Goal: Task Accomplishment & Management: Manage account settings

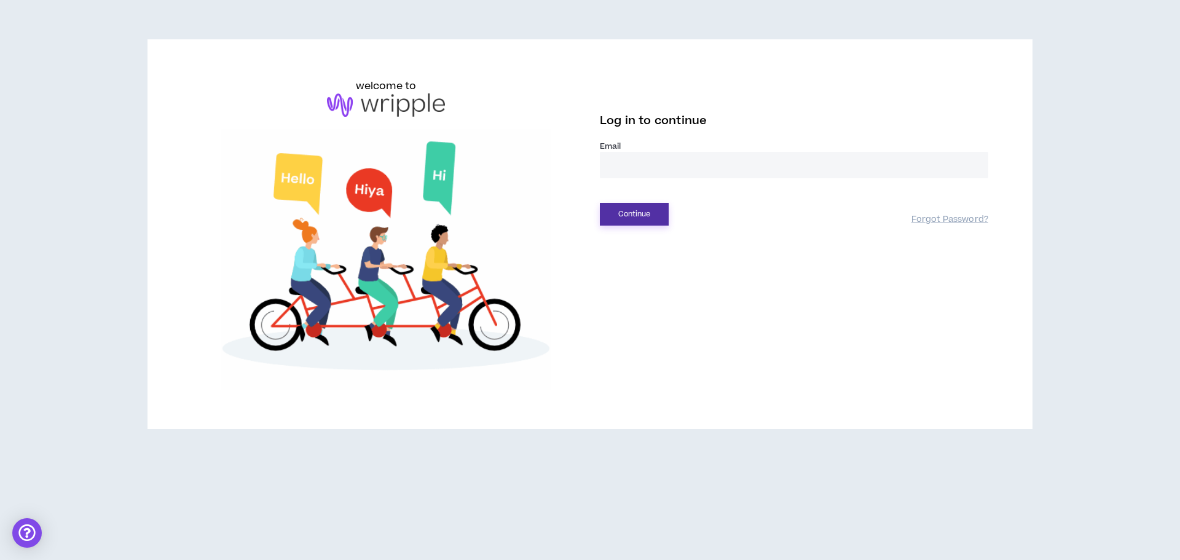
type input "**********"
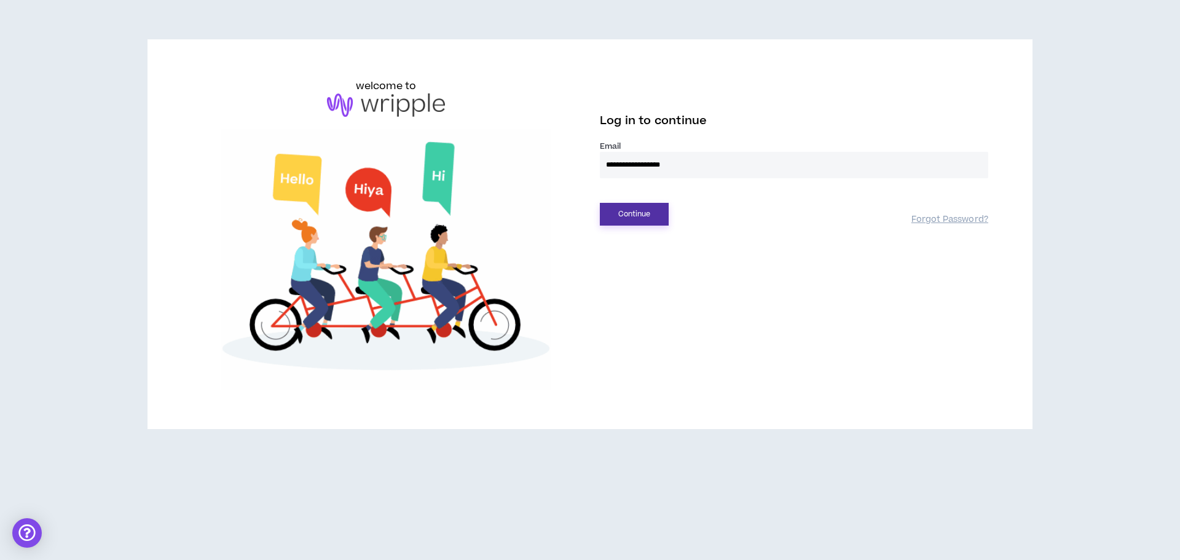
click at [620, 214] on button "Continue" at bounding box center [634, 214] width 69 height 23
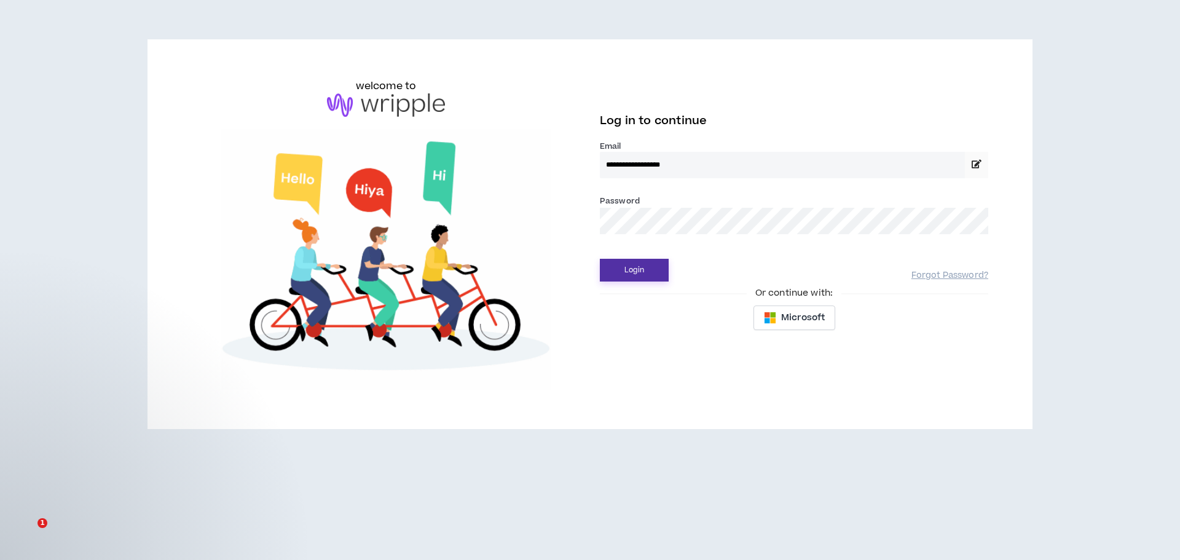
click at [634, 274] on button "Login" at bounding box center [634, 270] width 69 height 23
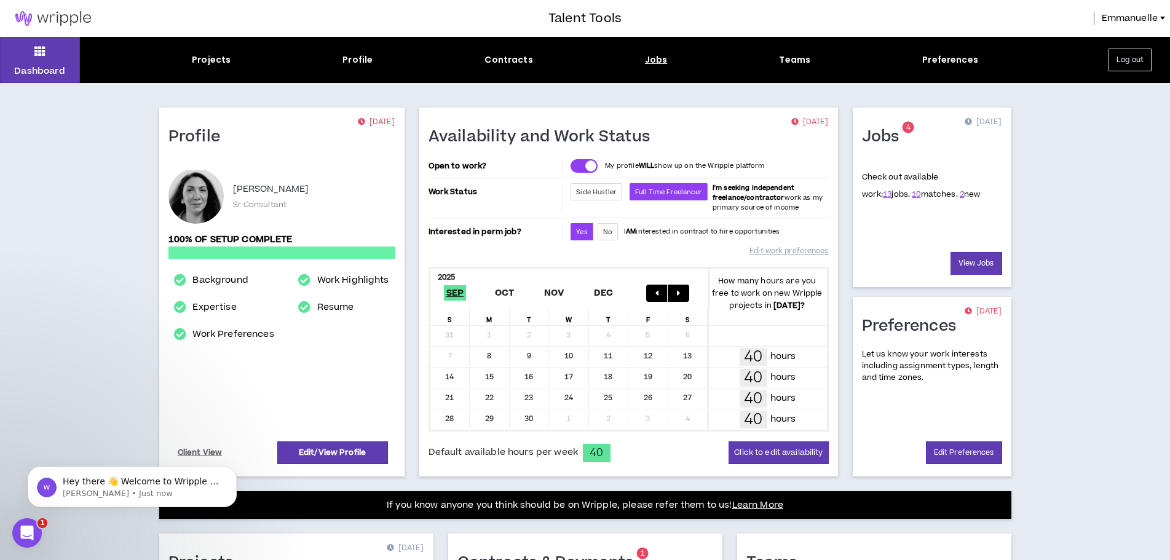
click at [650, 60] on div "Jobs" at bounding box center [656, 59] width 23 height 13
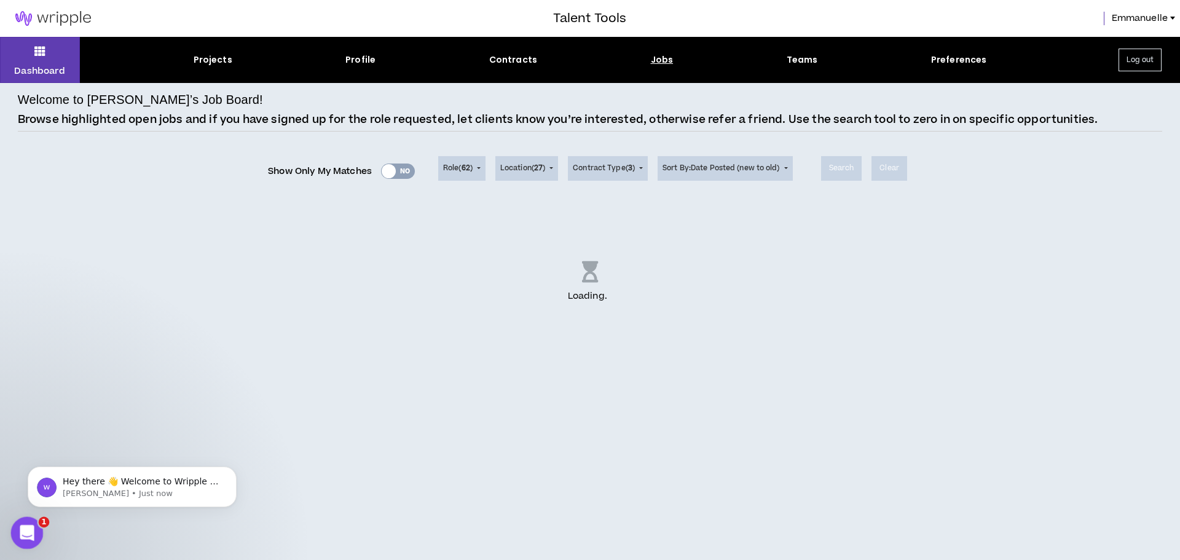
click at [30, 534] on icon "Open Intercom Messenger" at bounding box center [25, 531] width 20 height 20
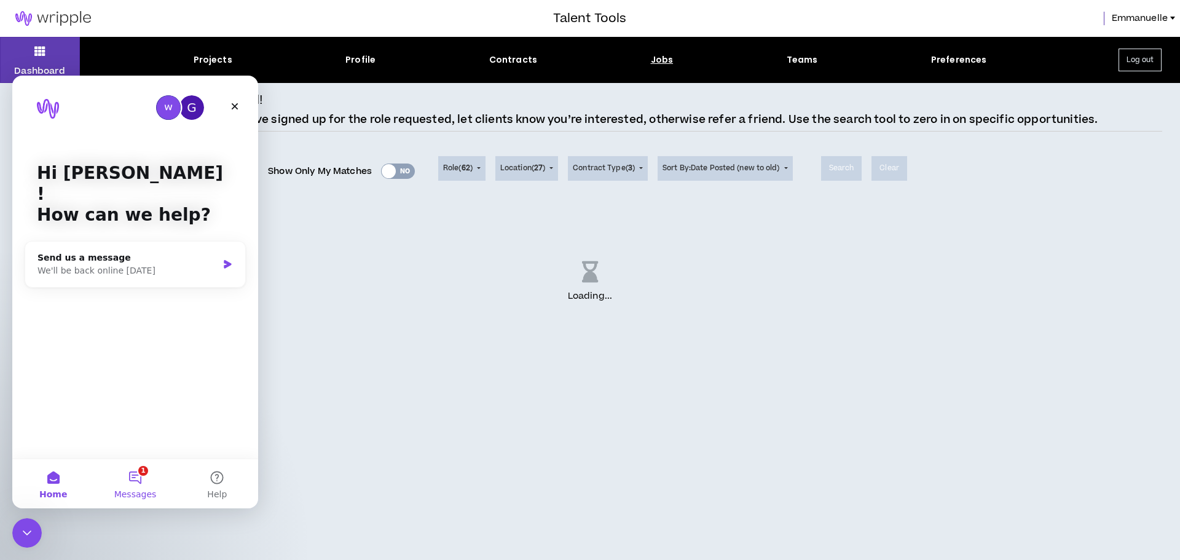
click at [135, 475] on button "1 Messages" at bounding box center [135, 483] width 82 height 49
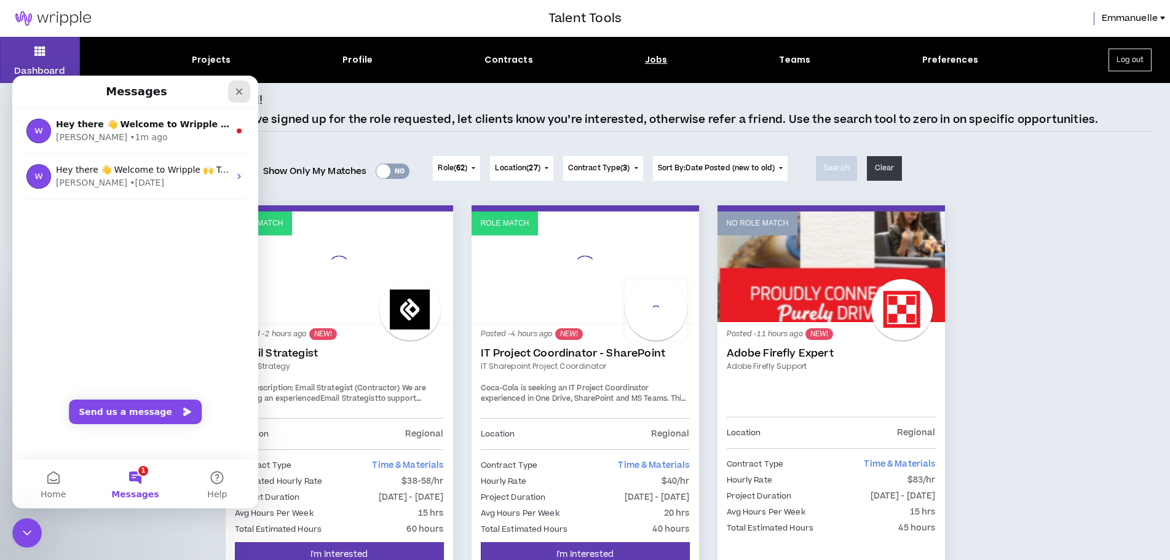
click at [236, 91] on icon "Close" at bounding box center [239, 92] width 10 height 10
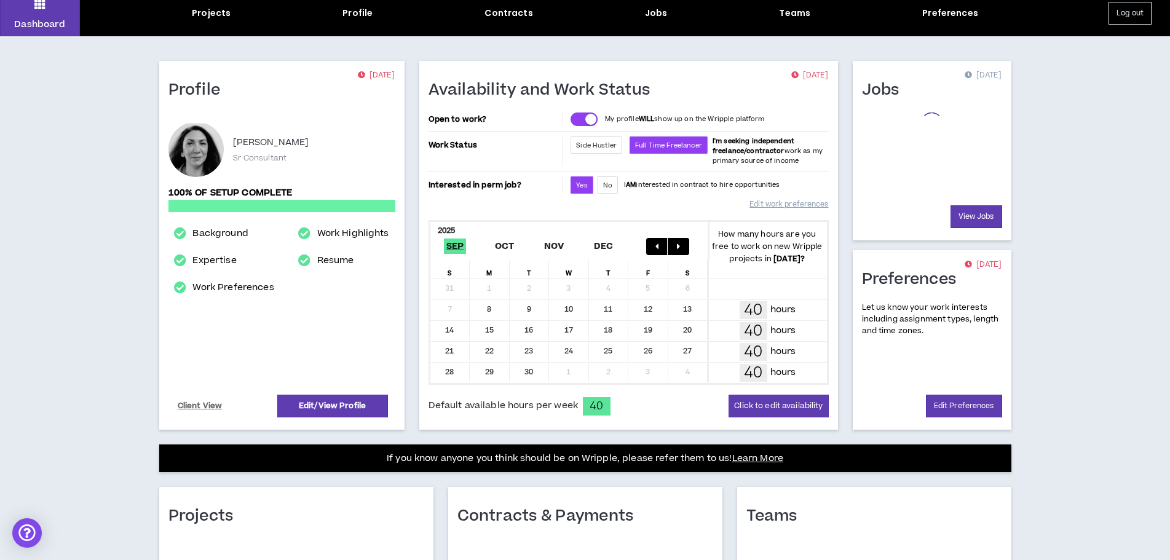
scroll to position [243, 0]
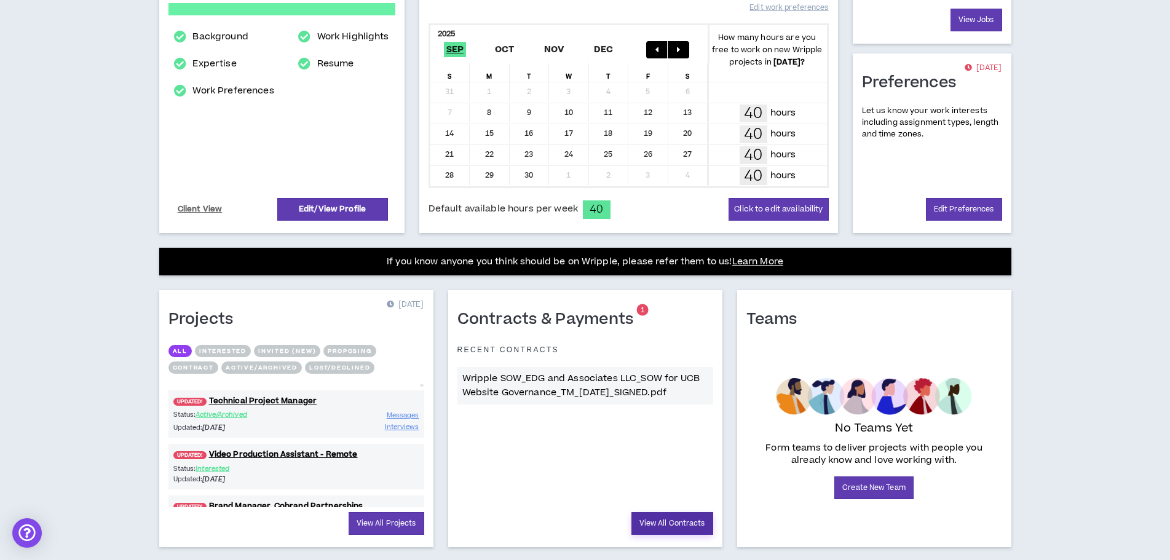
click at [664, 530] on link "View All Contracts" at bounding box center [672, 523] width 82 height 23
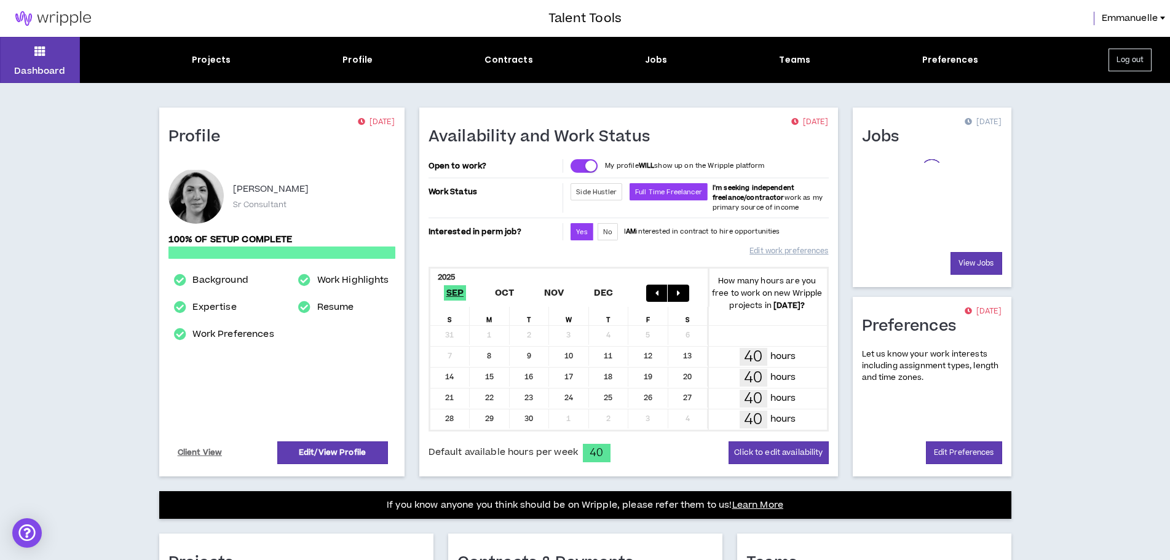
scroll to position [243, 0]
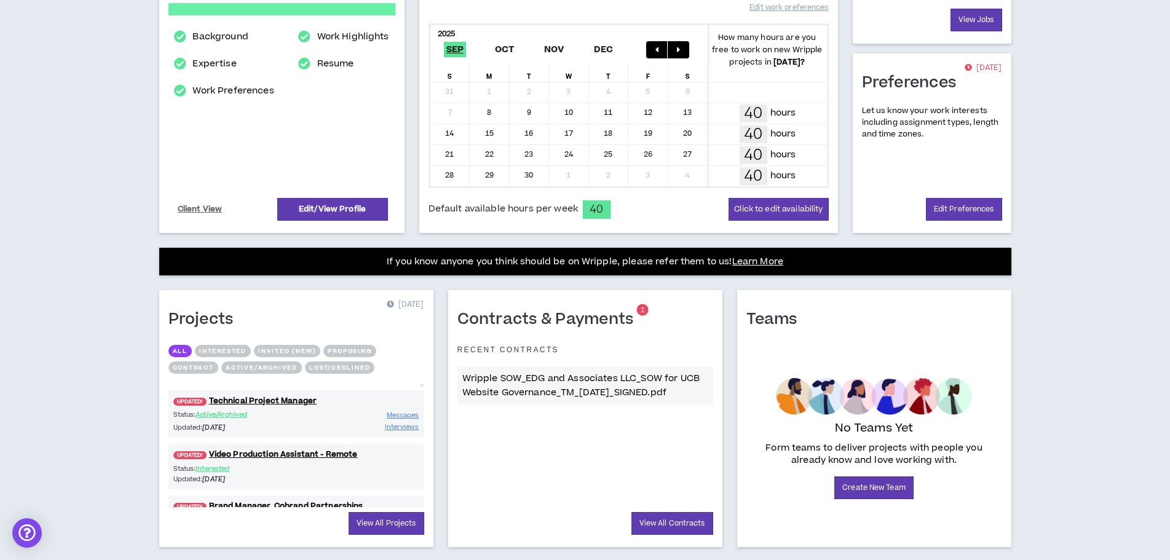
click at [640, 304] on div "Contracts & Payments 1 Recent Contracts Wripple SOW_EDG and Associates LLC_SOW …" at bounding box center [585, 418] width 274 height 257
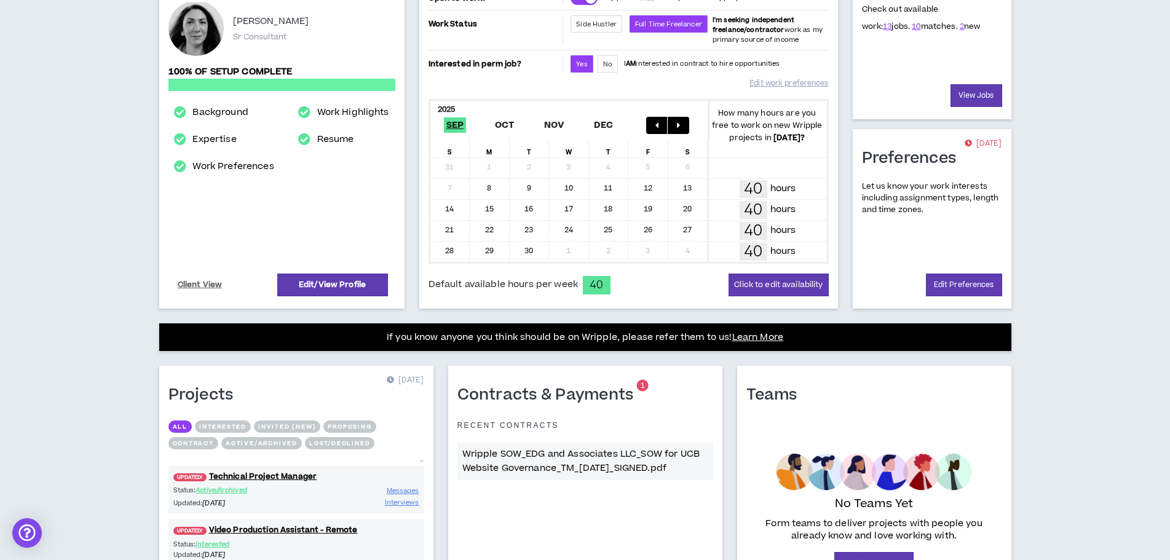
scroll to position [0, 0]
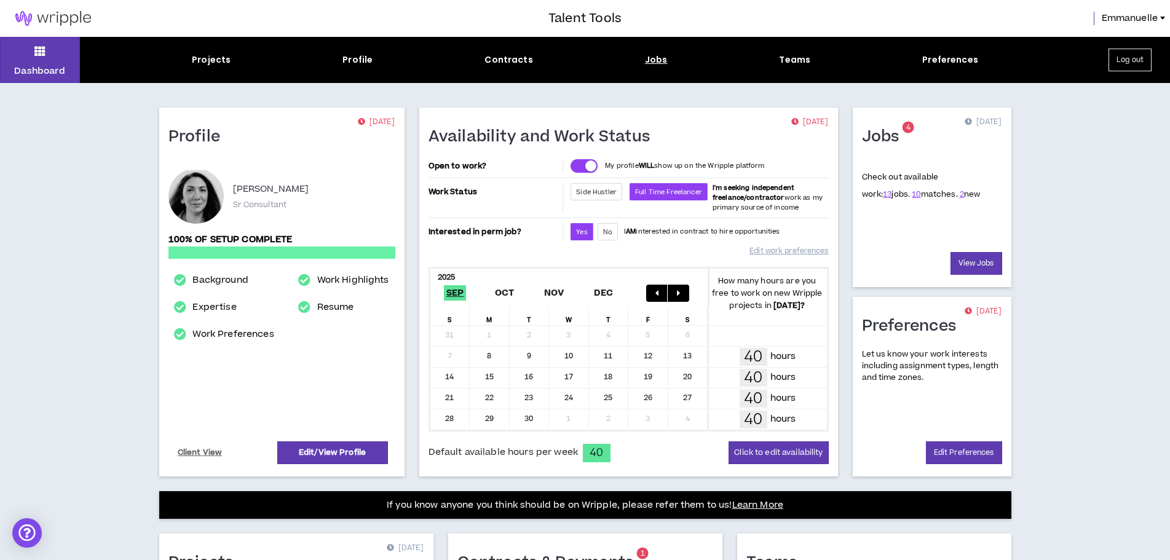
click at [652, 58] on div "Jobs" at bounding box center [656, 59] width 23 height 13
